Goal: Transaction & Acquisition: Book appointment/travel/reservation

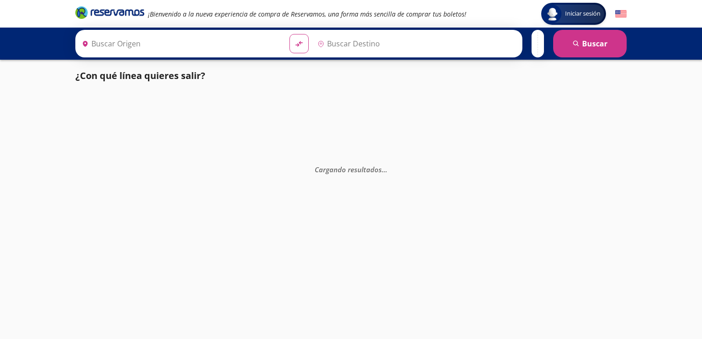
type input "[PERSON_NAME], [GEOGRAPHIC_DATA]"
type input "[GEOGRAPHIC_DATA], [GEOGRAPHIC_DATA]"
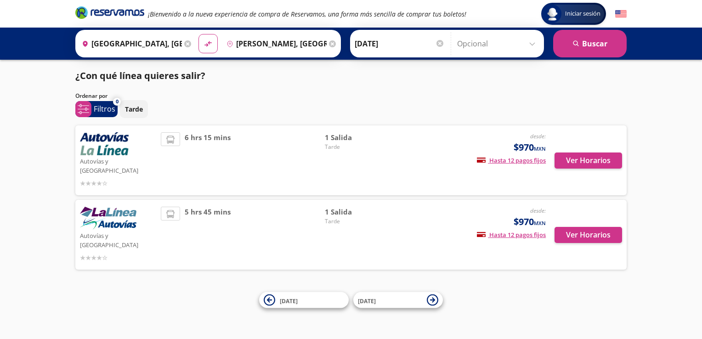
click at [105, 230] on p "Autovías y [GEOGRAPHIC_DATA]" at bounding box center [118, 240] width 76 height 20
click at [86, 180] on icon at bounding box center [88, 183] width 6 height 7
click at [181, 43] on div "Origen heroicons:map-pin-20-solid [GEOGRAPHIC_DATA], [GEOGRAPHIC_DATA]" at bounding box center [136, 44] width 116 height 24
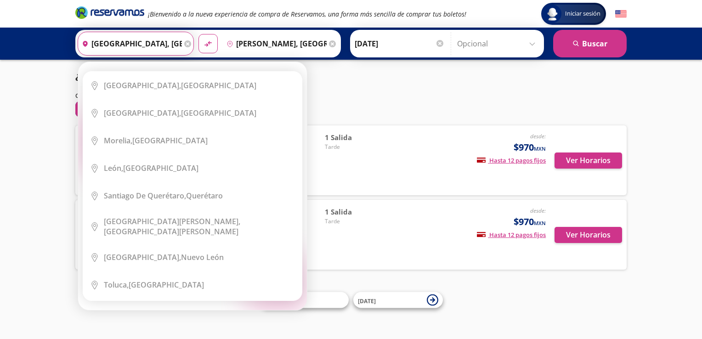
click at [184, 42] on icon at bounding box center [187, 43] width 7 height 7
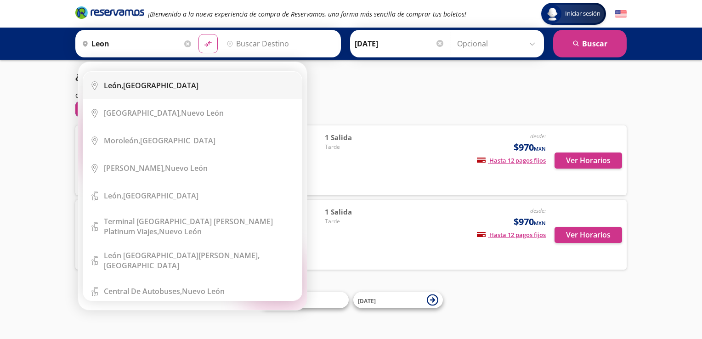
click at [106, 87] on b "León," at bounding box center [113, 85] width 19 height 10
type input "[GEOGRAPHIC_DATA], [GEOGRAPHIC_DATA]"
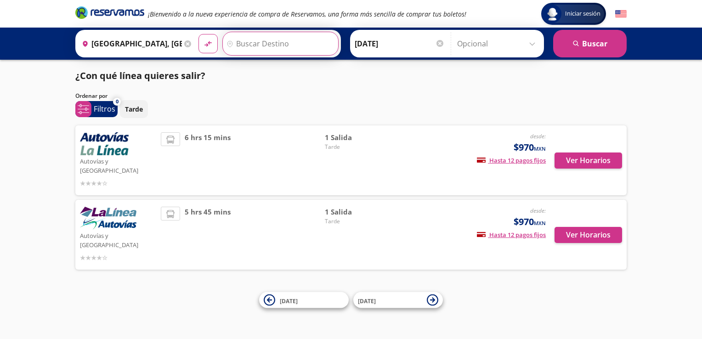
click at [259, 45] on input "Destino" at bounding box center [279, 43] width 113 height 23
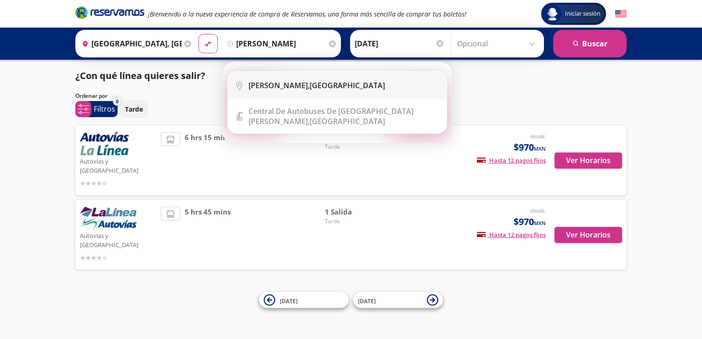
click at [268, 78] on li "City Icon [PERSON_NAME], [GEOGRAPHIC_DATA]" at bounding box center [337, 86] width 219 height 28
type input "[PERSON_NAME], [GEOGRAPHIC_DATA]"
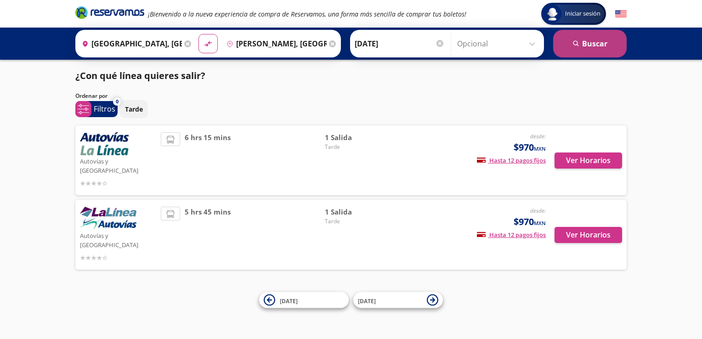
click at [582, 45] on button "search [GEOGRAPHIC_DATA]" at bounding box center [590, 44] width 74 height 28
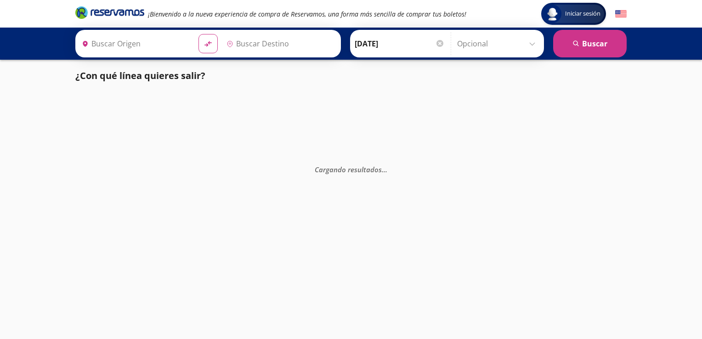
type input "[GEOGRAPHIC_DATA], [GEOGRAPHIC_DATA]"
type input "[PERSON_NAME], [GEOGRAPHIC_DATA]"
